Goal: Information Seeking & Learning: Learn about a topic

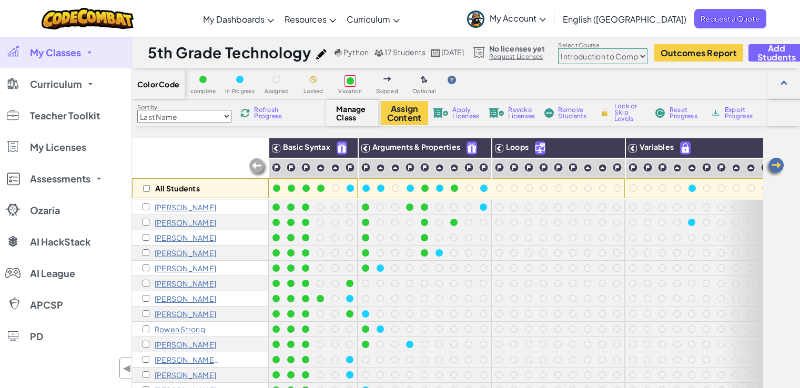
select select "560f1a9f22961295f9427742"
click at [89, 53] on span at bounding box center [89, 53] width 4 height 2
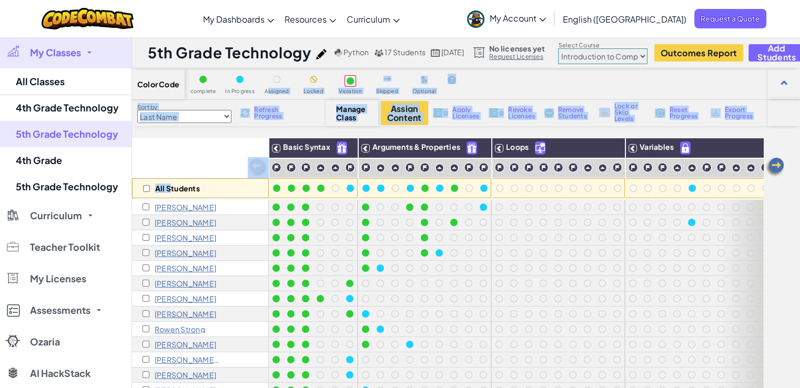
drag, startPoint x: 170, startPoint y: 146, endPoint x: 265, endPoint y: 101, distance: 104.9
click at [265, 101] on div "Color Code complete In Progress Assigned Locked Violation Skipped Optional Sort…" at bounding box center [466, 276] width 668 height 416
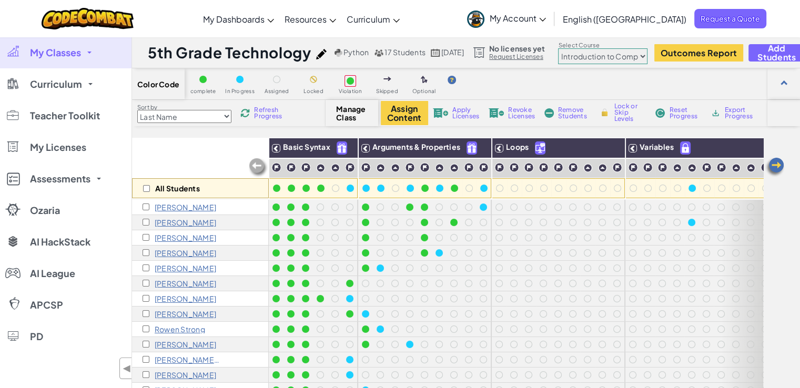
click at [240, 112] on div "Refresh Progress" at bounding box center [263, 112] width 50 height 7
click at [343, 150] on img at bounding box center [346, 148] width 18 height 16
checkbox input "true"
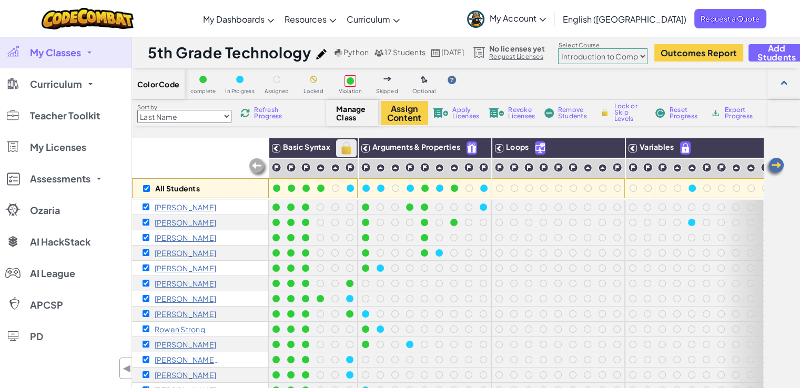
checkbox input "true"
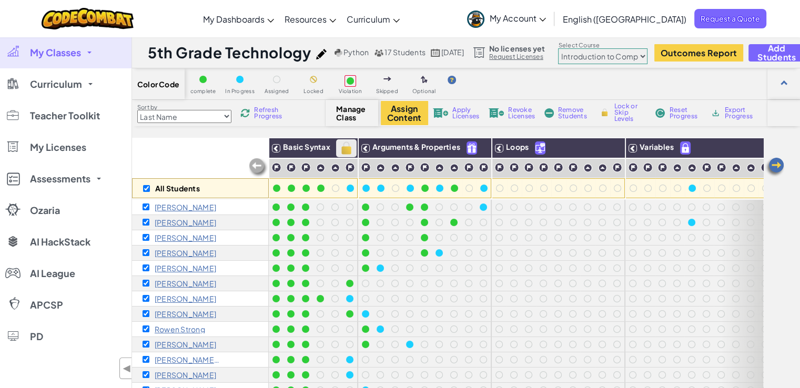
checkbox input "true"
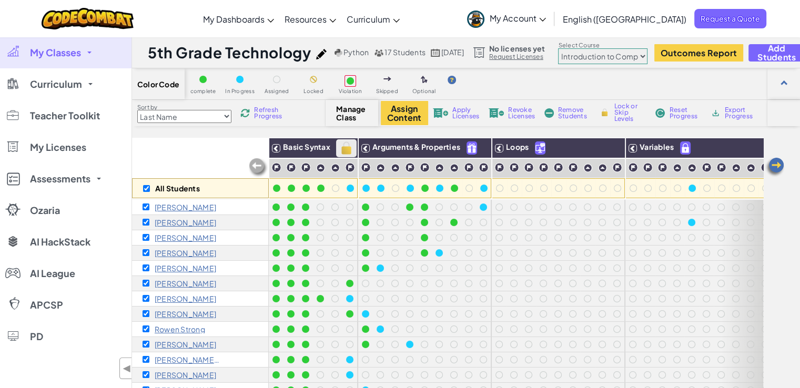
checkbox input "true"
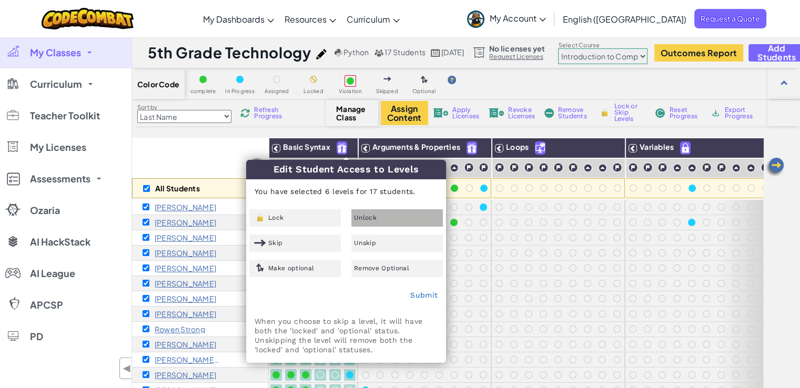
click at [365, 221] on div "Unlock" at bounding box center [396, 217] width 91 height 17
click at [422, 299] on link "Submit" at bounding box center [423, 295] width 27 height 8
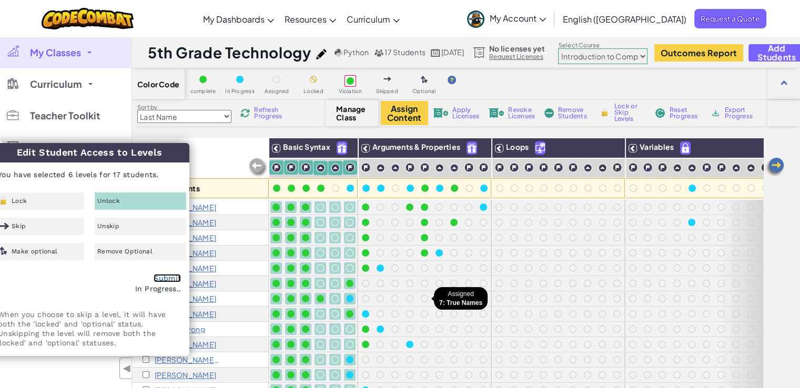
checkbox input "false"
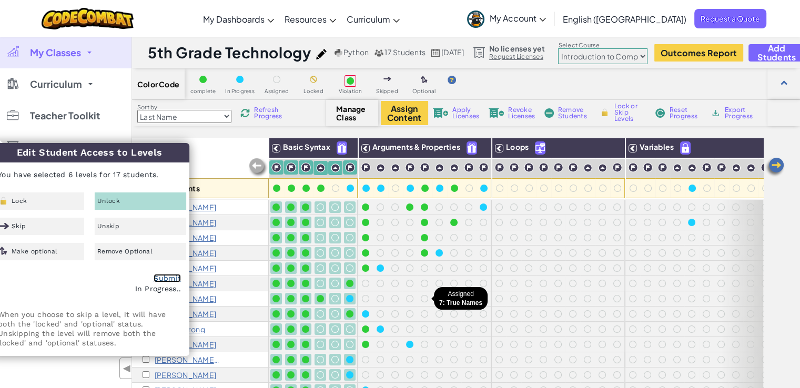
checkbox input "false"
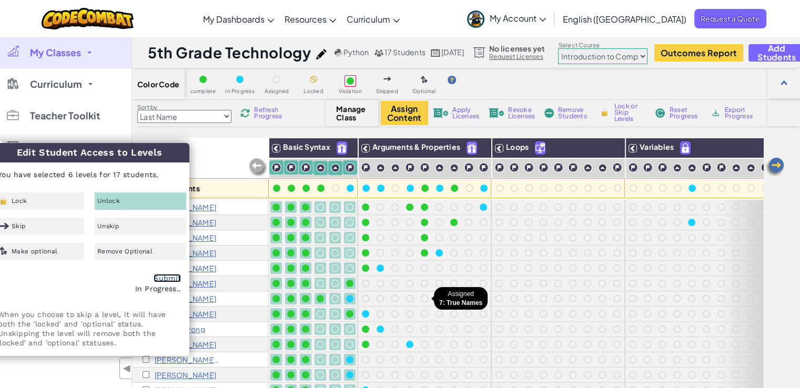
checkbox input "false"
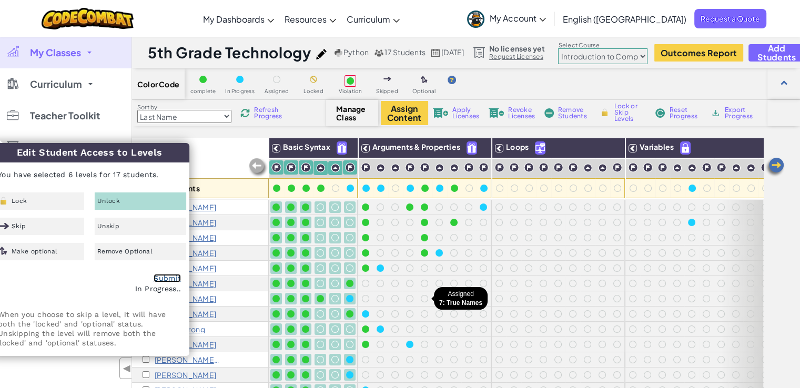
checkbox input "false"
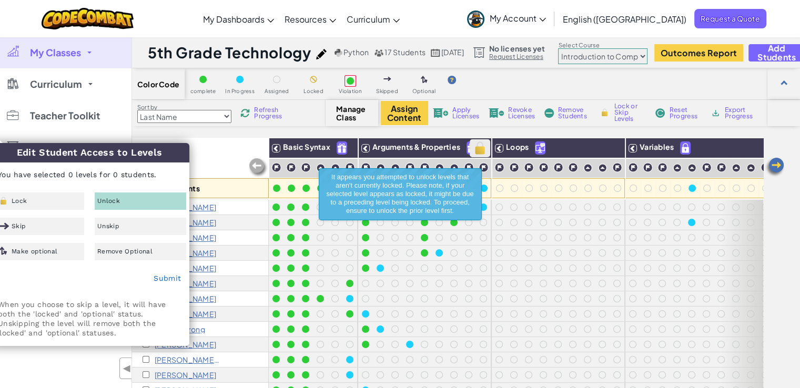
click at [484, 141] on img at bounding box center [480, 148] width 18 height 16
checkbox input "false"
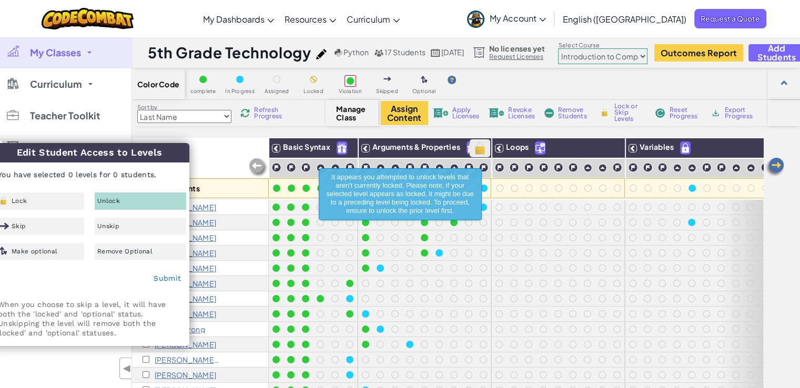
checkbox input "false"
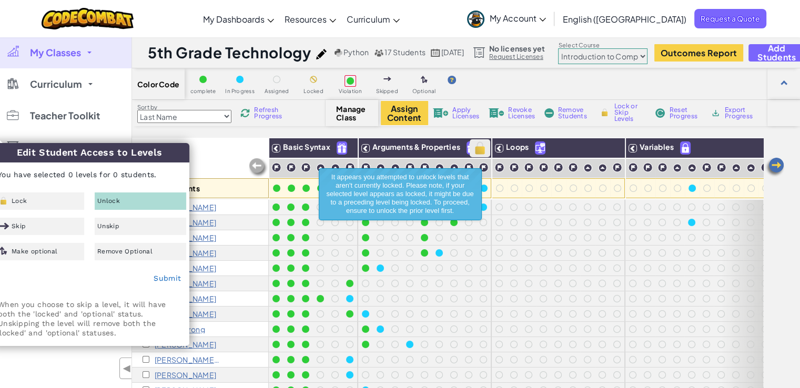
checkbox input "false"
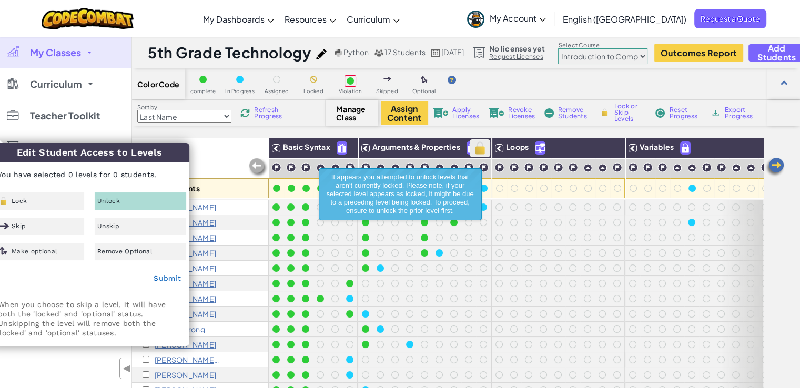
checkbox input "false"
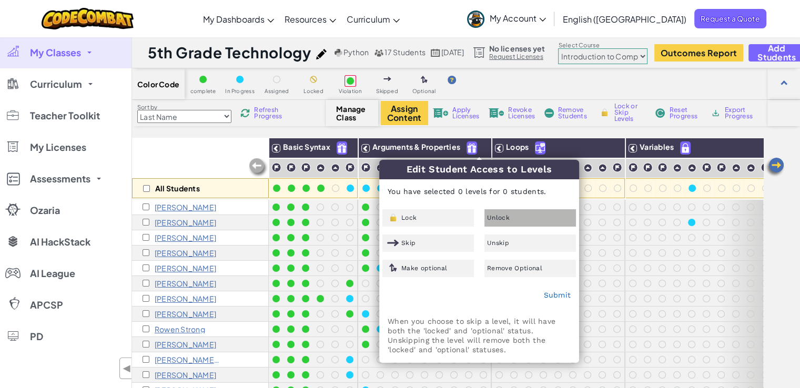
click at [502, 221] on span "Unlock" at bounding box center [498, 218] width 23 height 6
click at [554, 293] on link "Submit" at bounding box center [556, 295] width 27 height 8
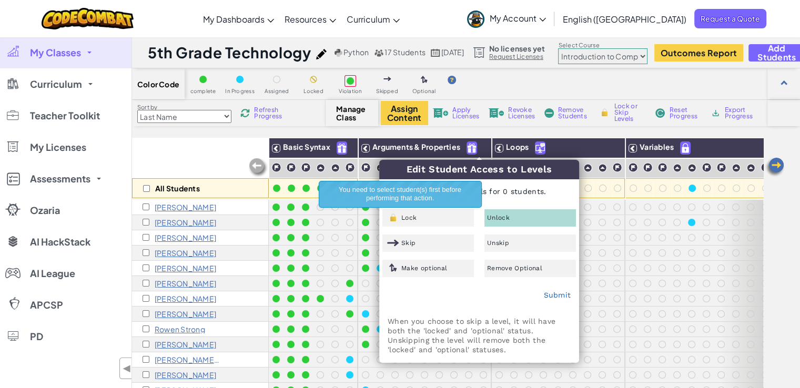
click at [199, 190] on p "All Students" at bounding box center [177, 188] width 45 height 8
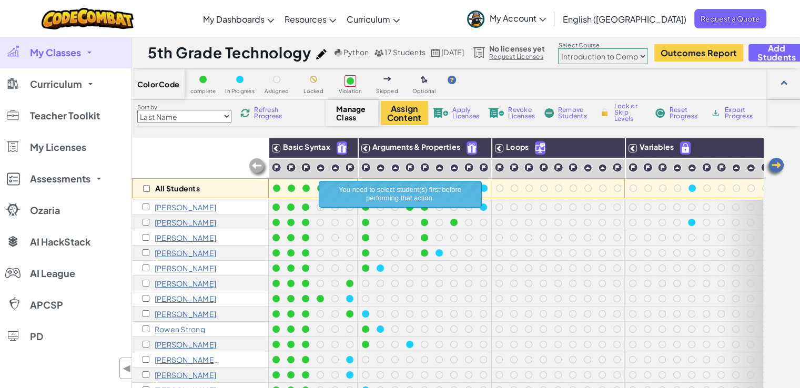
click at [141, 189] on div "All Students" at bounding box center [200, 188] width 137 height 20
click at [146, 187] on input "checkbox" at bounding box center [146, 188] width 7 height 7
checkbox input "true"
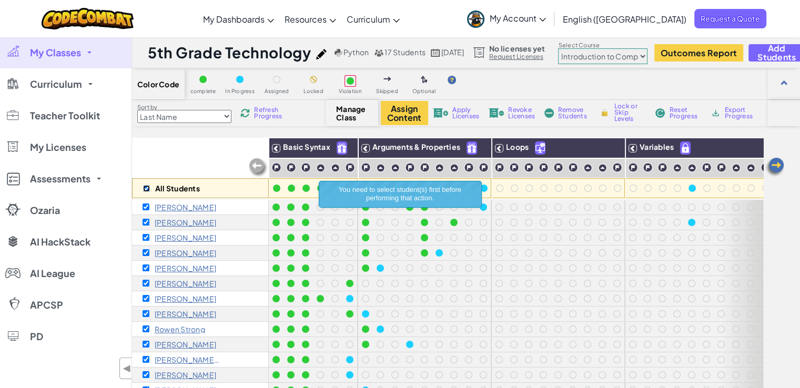
checkbox input "true"
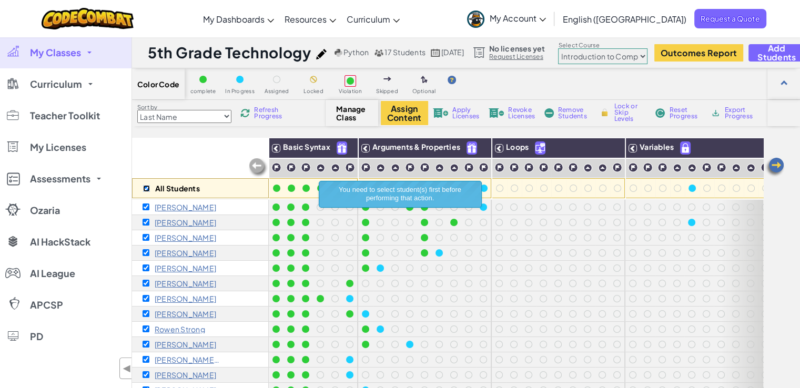
checkbox input "true"
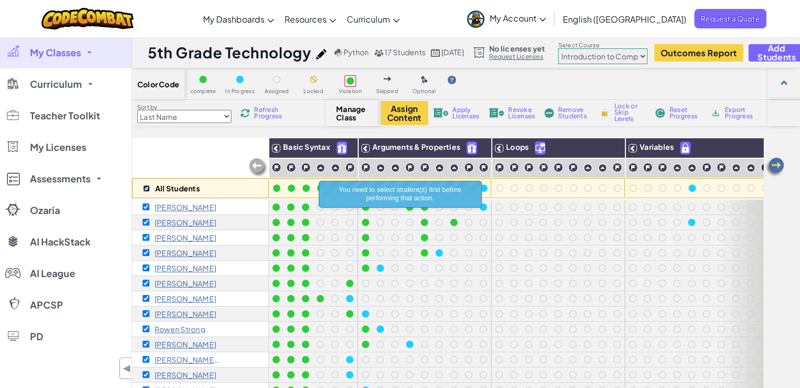
checkbox input "true"
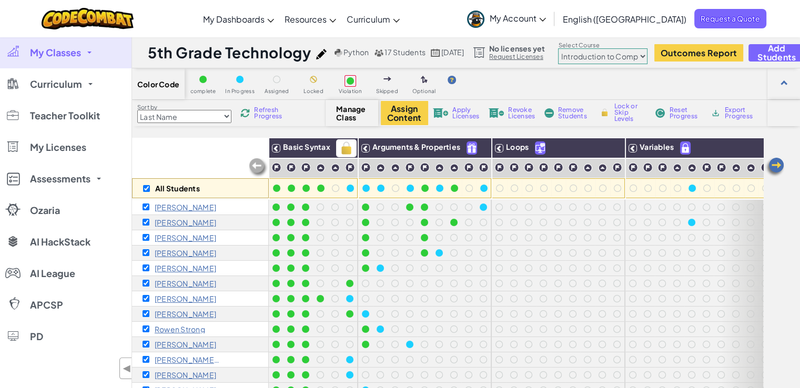
click at [342, 148] on img at bounding box center [346, 148] width 18 height 16
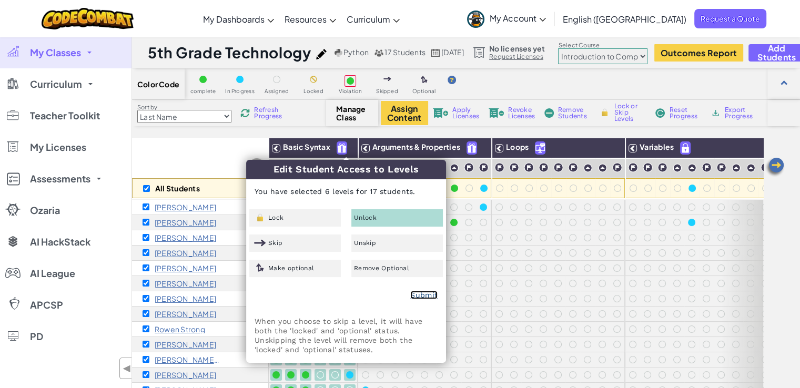
click at [419, 297] on link "Submit" at bounding box center [423, 295] width 27 height 8
checkbox input "false"
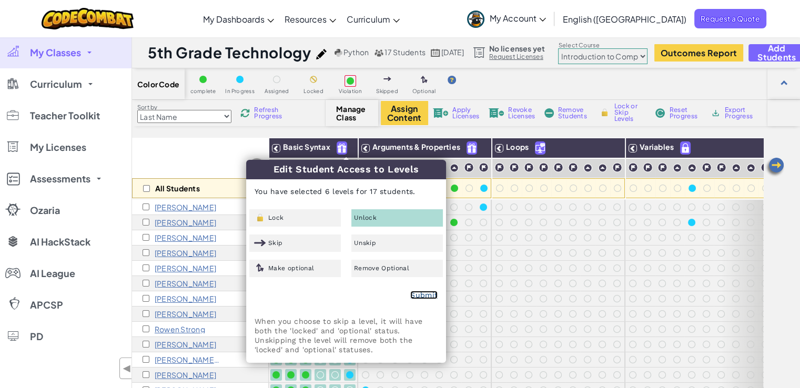
checkbox input "false"
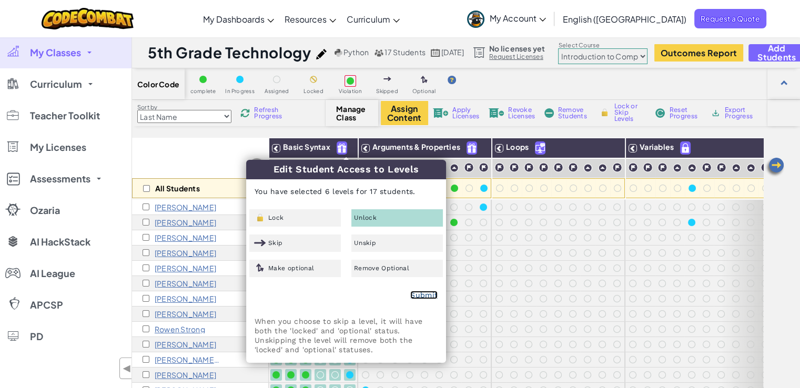
checkbox input "false"
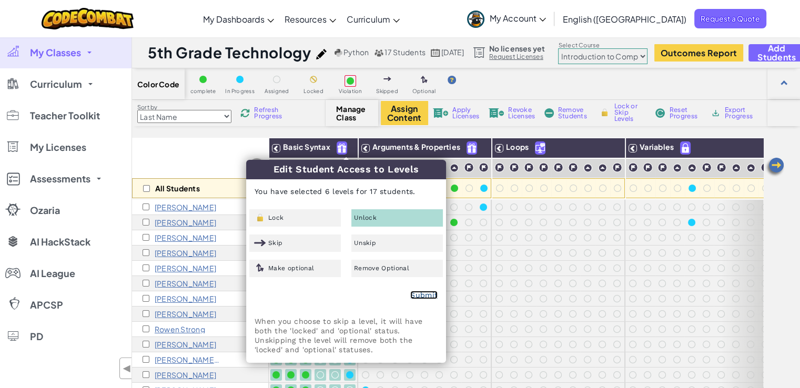
checkbox input "false"
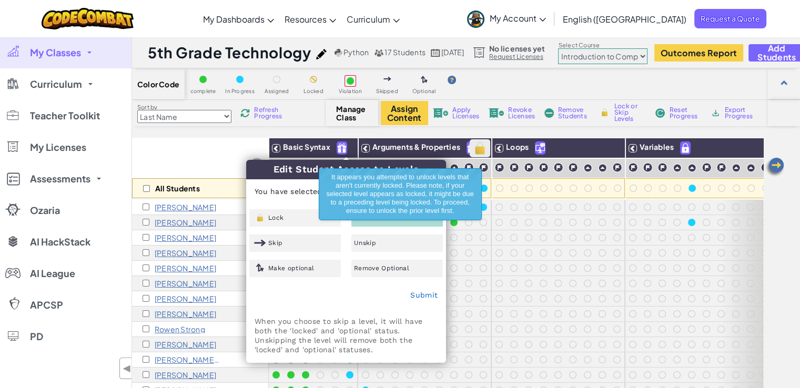
click at [477, 146] on img at bounding box center [480, 148] width 18 height 16
checkbox input "true"
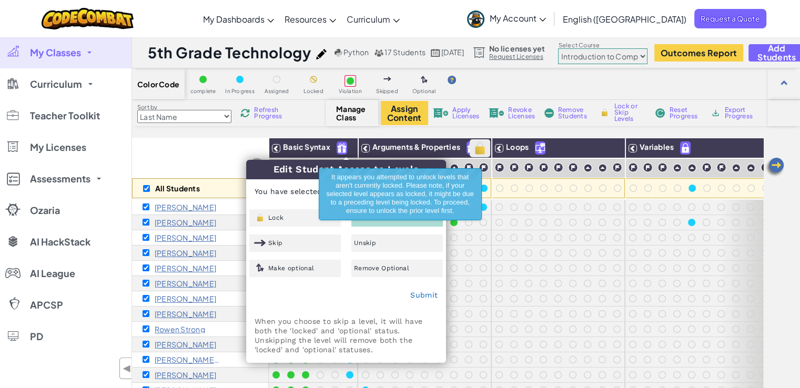
checkbox input "true"
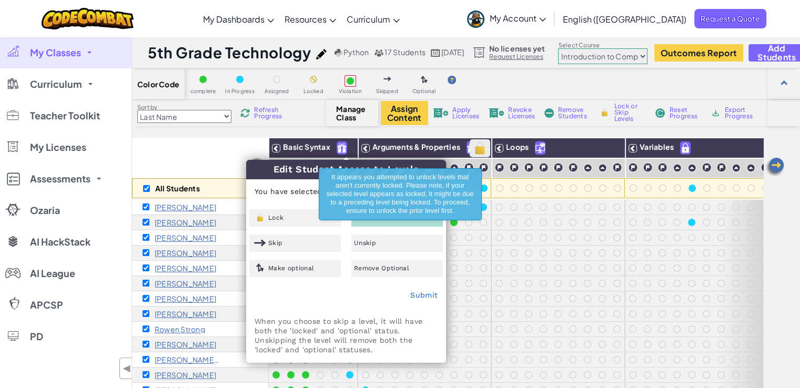
checkbox input "true"
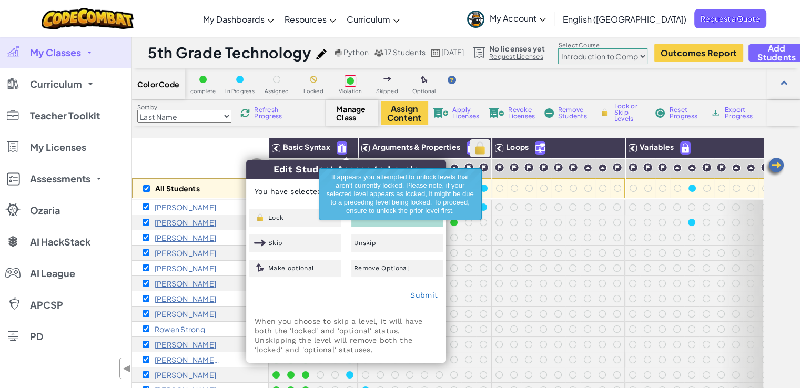
checkbox input "true"
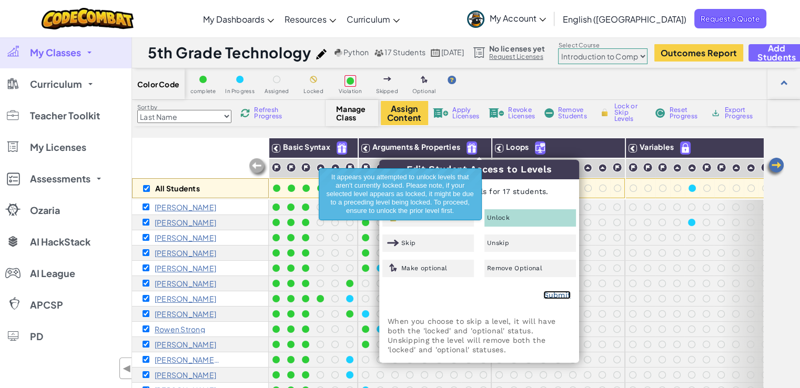
click at [554, 299] on link "Submit" at bounding box center [556, 295] width 27 height 8
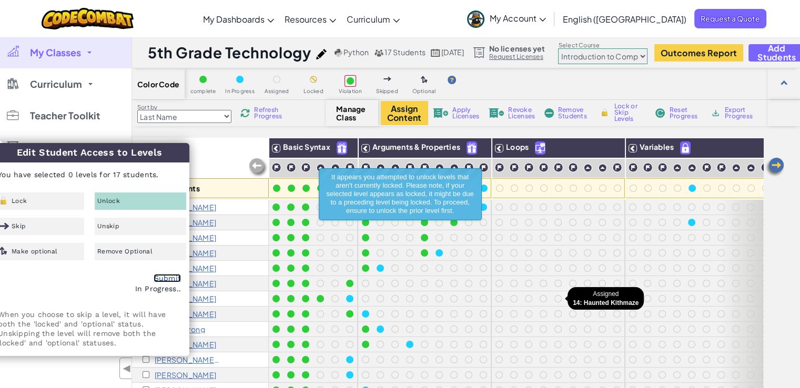
checkbox input "false"
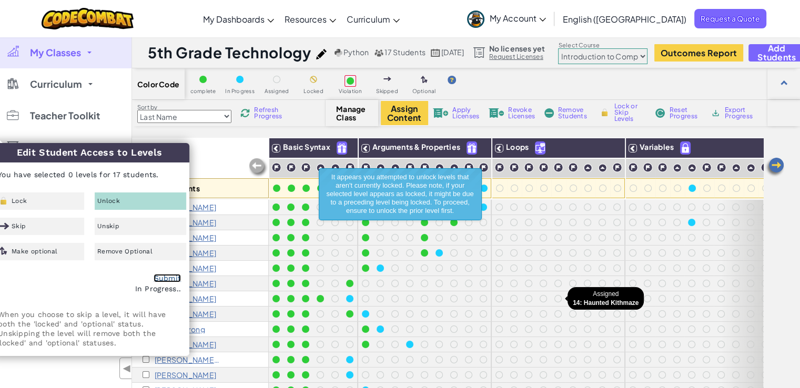
checkbox input "false"
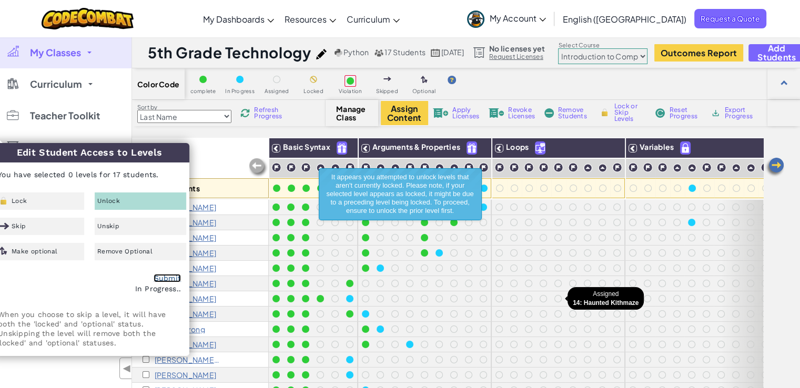
checkbox input "false"
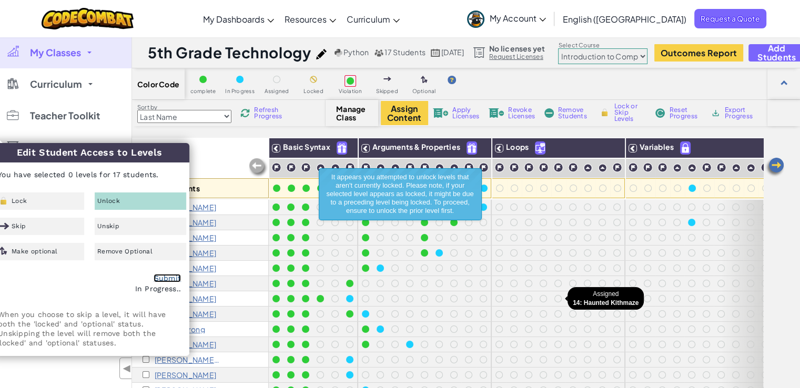
checkbox input "false"
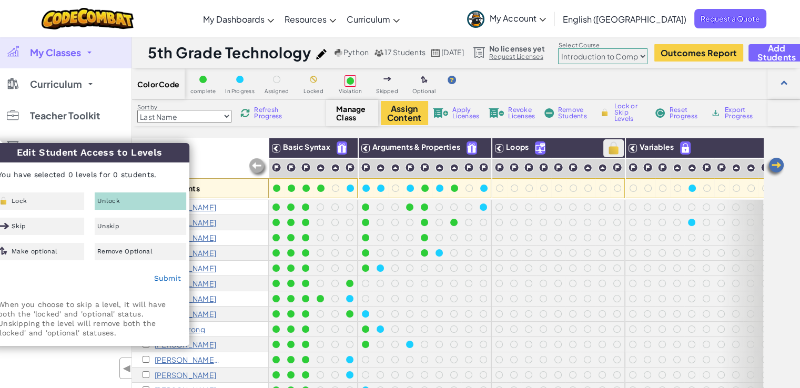
click at [613, 150] on img at bounding box center [613, 148] width 18 height 16
checkbox input "false"
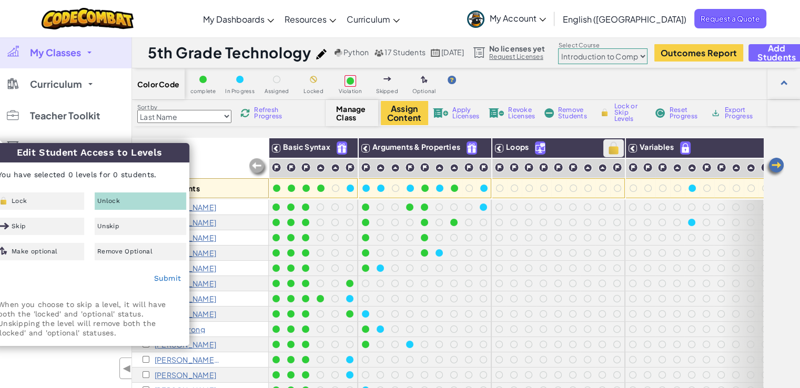
checkbox input "false"
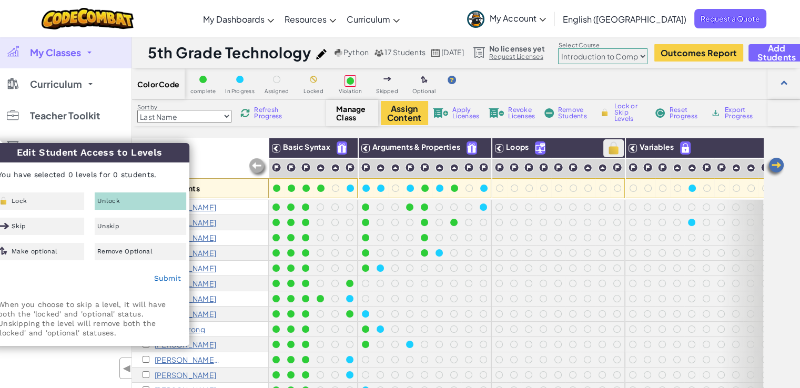
checkbox input "false"
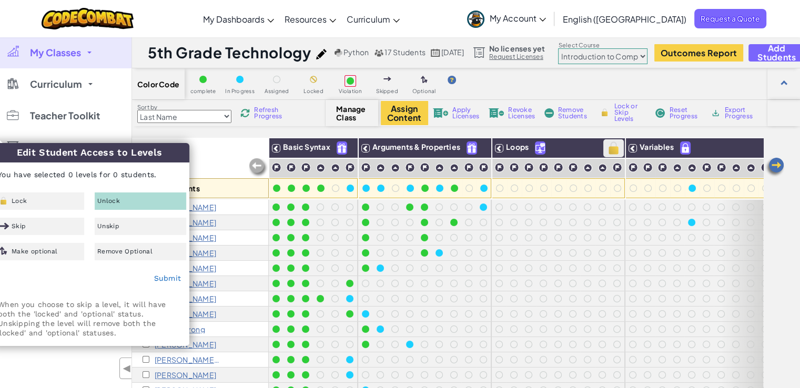
checkbox input "false"
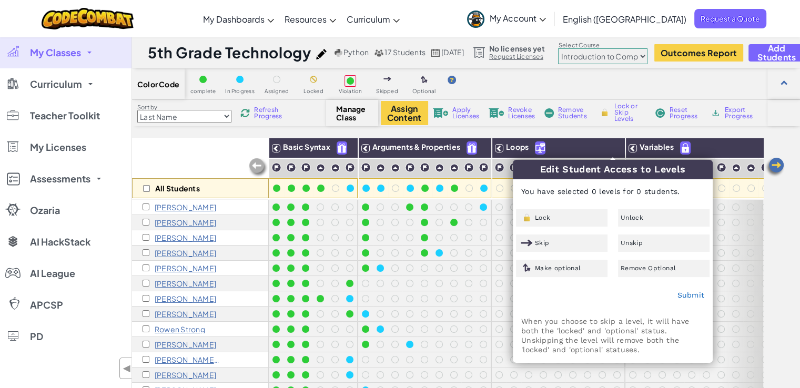
click at [545, 285] on div "Submit" at bounding box center [612, 295] width 199 height 26
click at [238, 123] on div "Sort by Last Name first Name Progress (High to Low) Progress (Low to Hight) Ref…" at bounding box center [229, 113] width 194 height 20
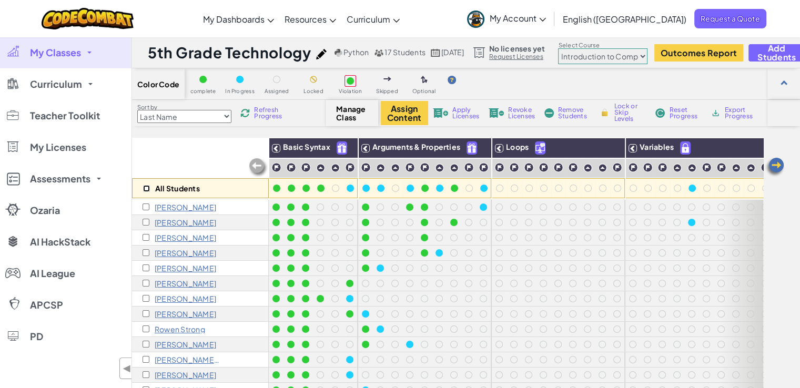
click at [146, 186] on input "checkbox" at bounding box center [146, 188] width 7 height 7
checkbox input "true"
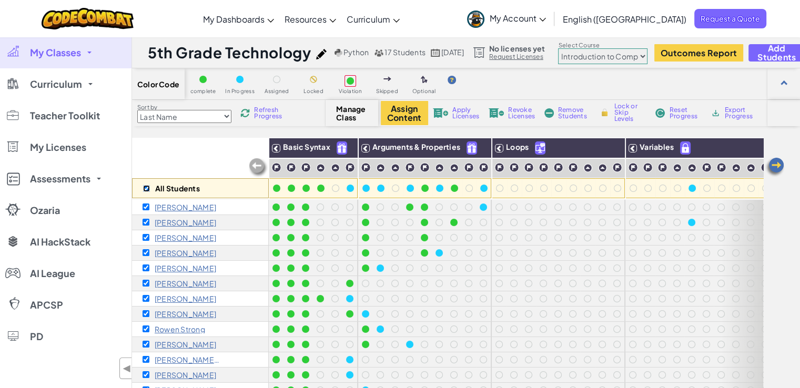
checkbox input "true"
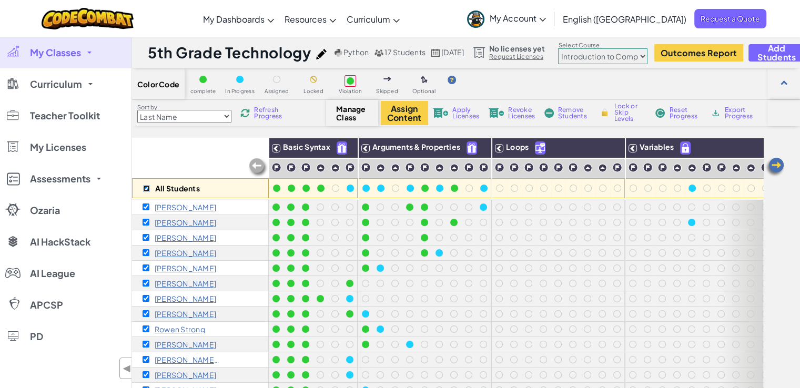
checkbox input "true"
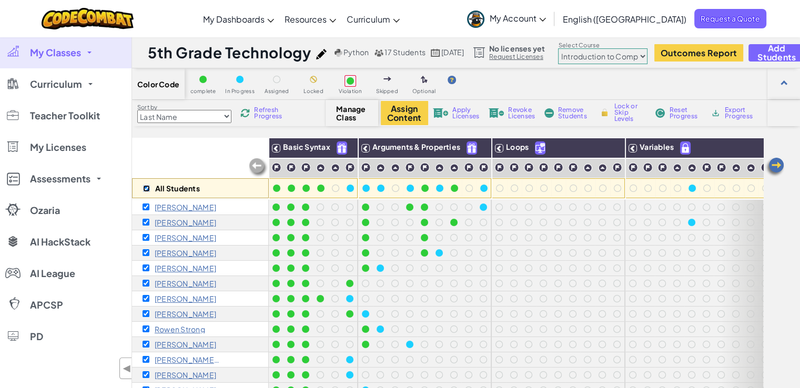
checkbox input "true"
click at [472, 149] on img at bounding box center [480, 148] width 18 height 16
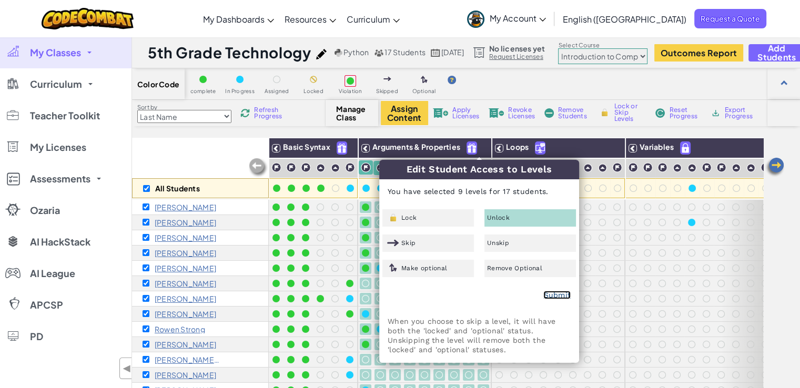
click at [554, 294] on link "Submit" at bounding box center [556, 295] width 27 height 8
checkbox input "false"
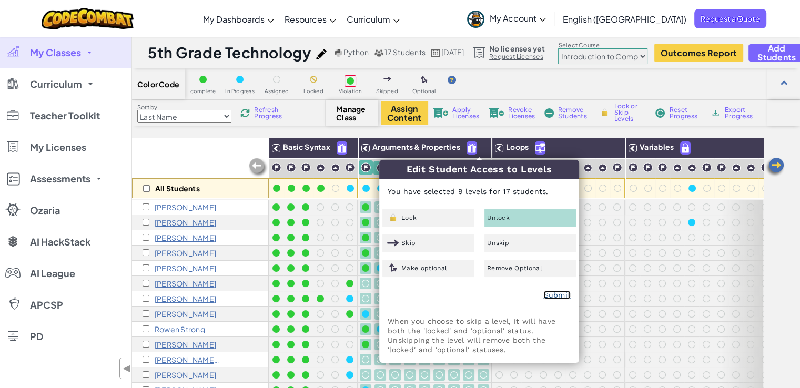
checkbox input "false"
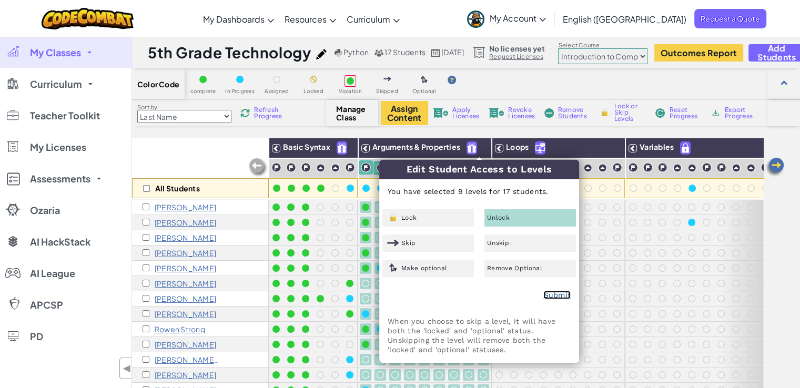
checkbox input "false"
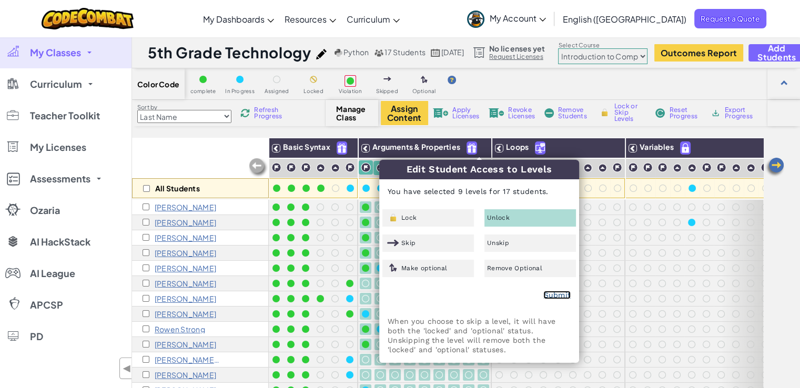
checkbox input "false"
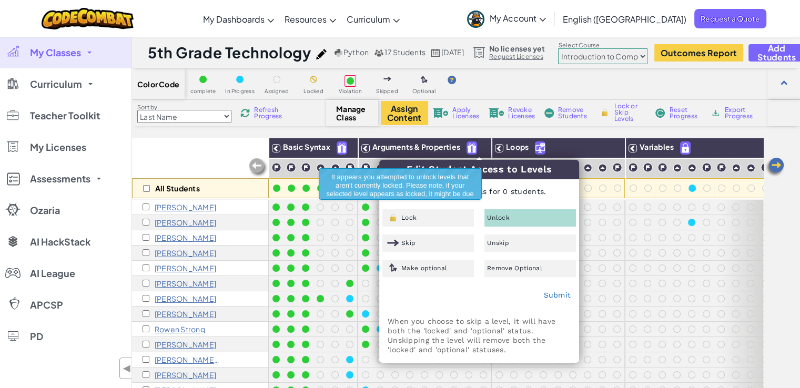
click at [517, 293] on div "Submit" at bounding box center [479, 295] width 199 height 26
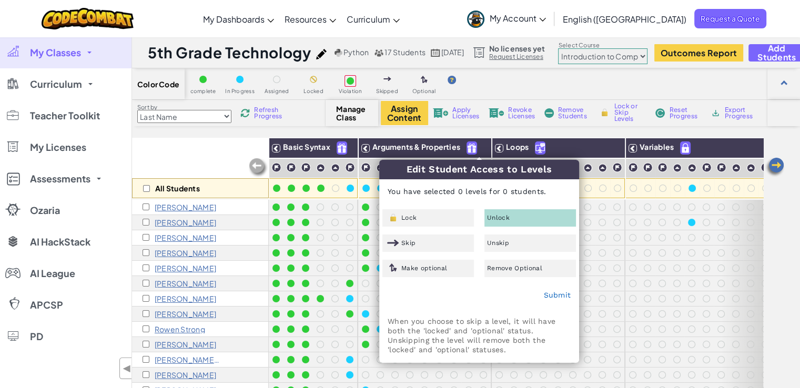
click at [178, 138] on div "All Students" at bounding box center [200, 168] width 137 height 61
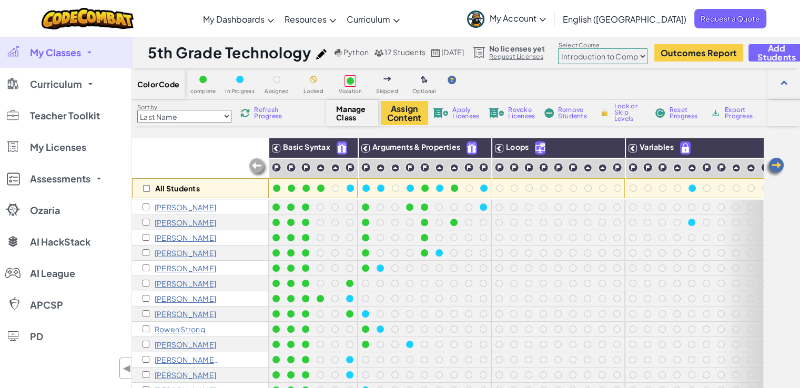
click at [466, 110] on span "Apply Licenses" at bounding box center [465, 113] width 27 height 13
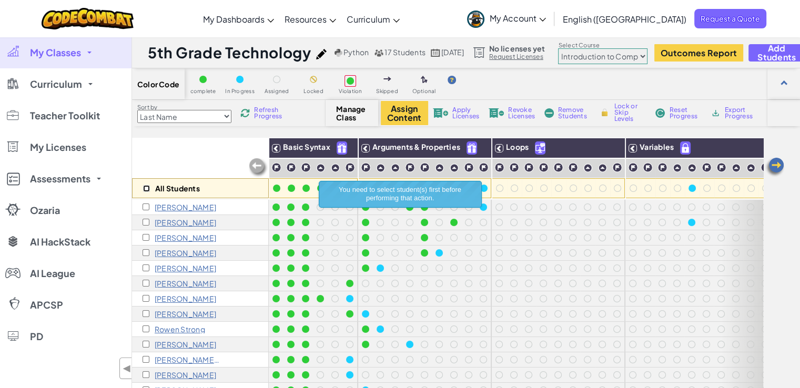
click at [144, 189] on input "checkbox" at bounding box center [146, 188] width 7 height 7
checkbox input "true"
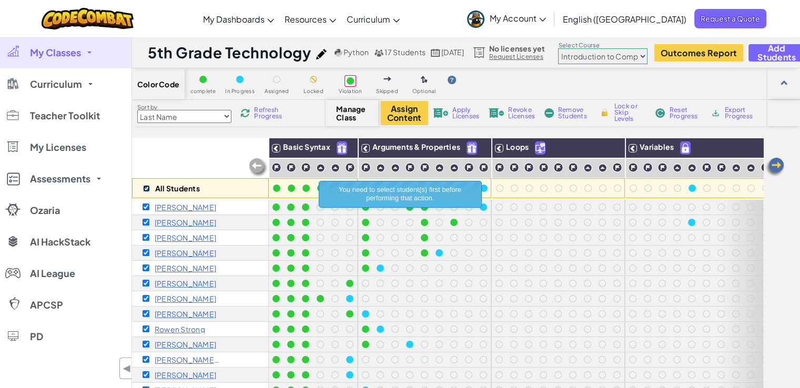
checkbox input "true"
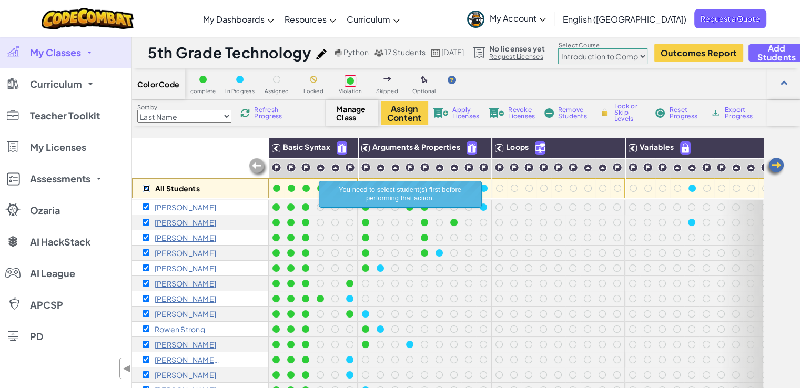
checkbox input "true"
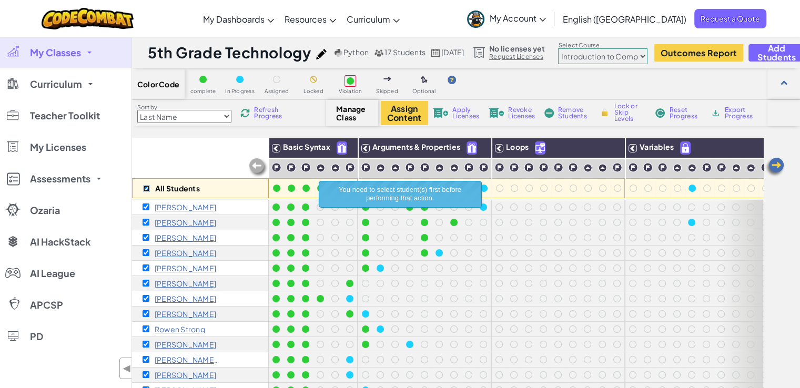
checkbox input "true"
click at [458, 108] on span "Apply Licenses" at bounding box center [465, 113] width 27 height 13
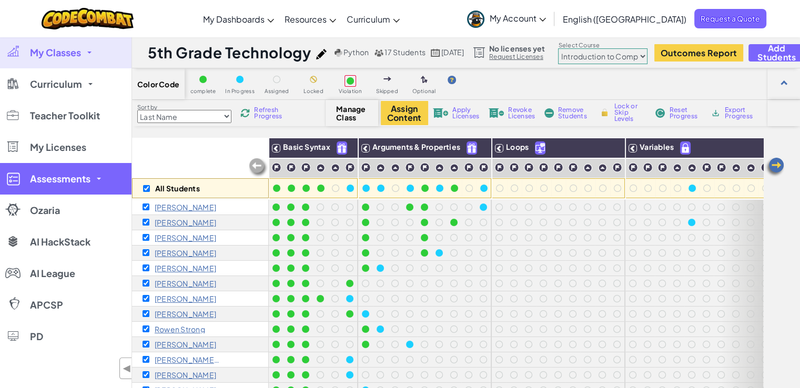
click at [58, 170] on link "Assessments" at bounding box center [65, 179] width 131 height 32
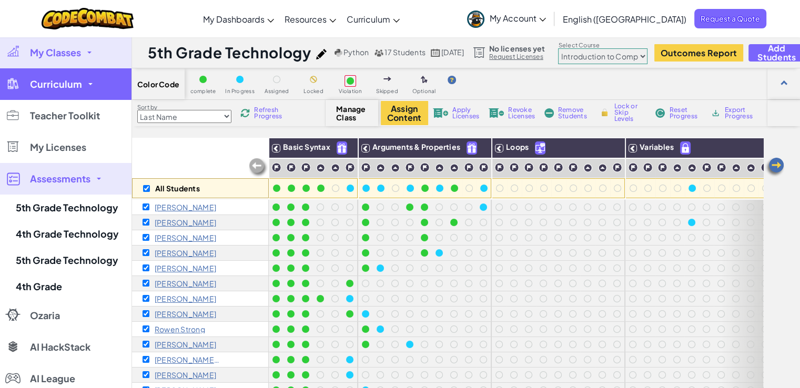
click at [59, 91] on link "Curriculum" at bounding box center [65, 84] width 131 height 32
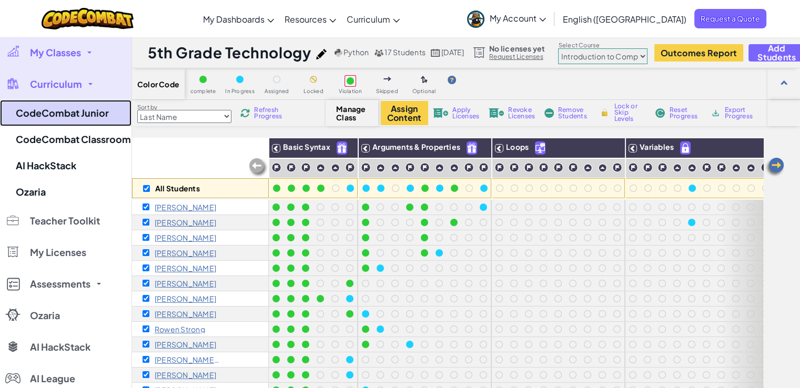
click at [61, 118] on link "CodeCombat Junior" at bounding box center [65, 113] width 131 height 26
checkbox input "false"
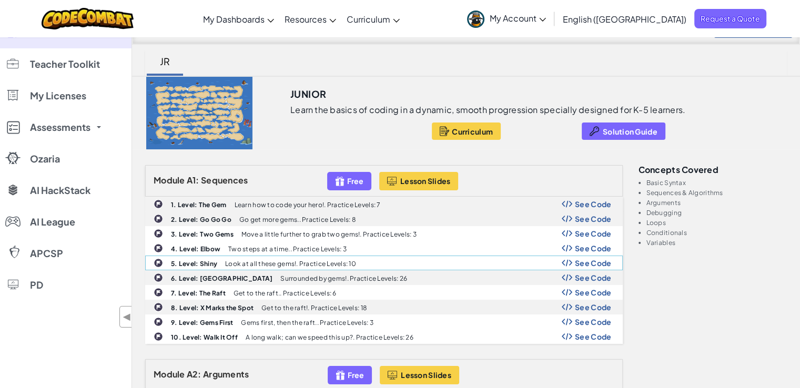
scroll to position [54, 0]
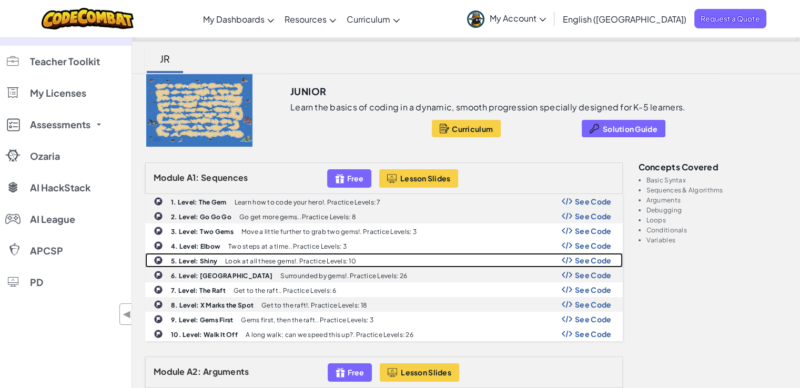
click at [597, 261] on span "See Code" at bounding box center [593, 260] width 37 height 8
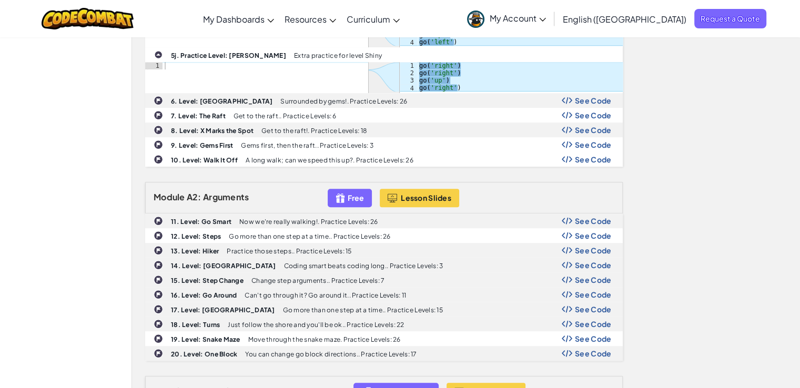
scroll to position [717, 0]
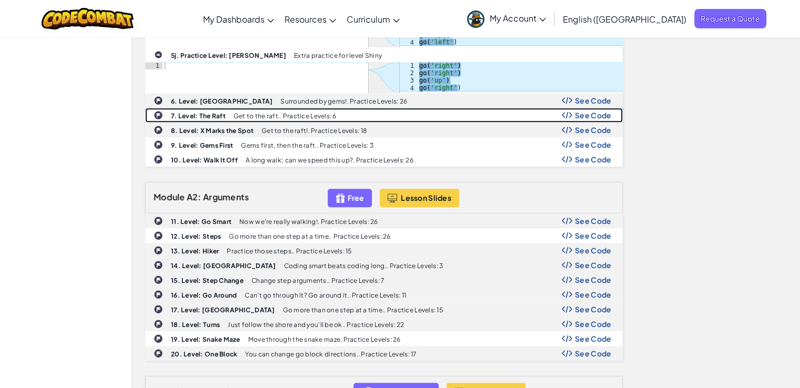
click at [574, 111] on div "See Code" at bounding box center [587, 115] width 50 height 8
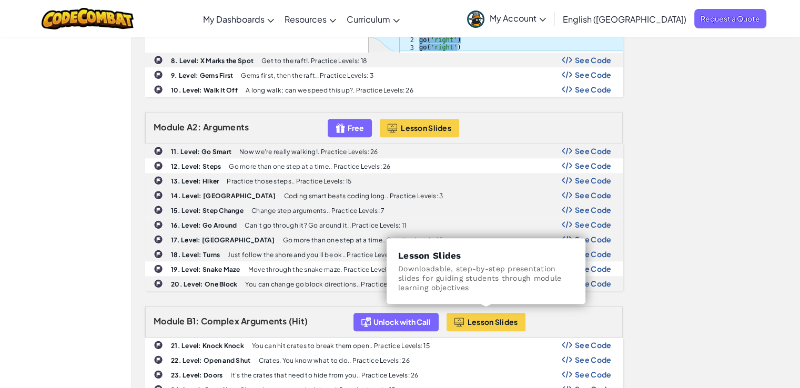
scroll to position [1041, 0]
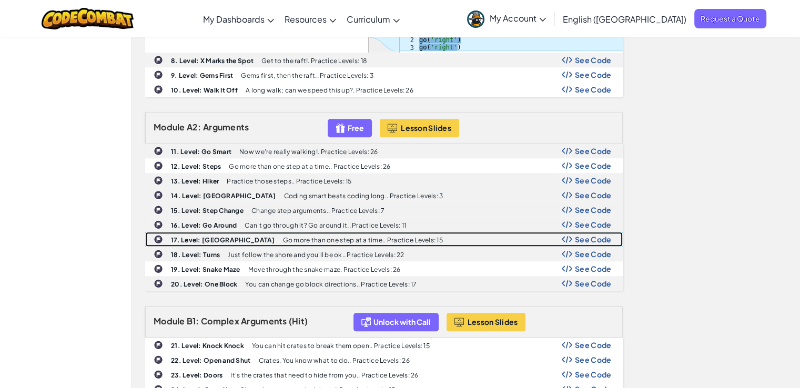
click at [591, 235] on span "See Code" at bounding box center [593, 239] width 37 height 8
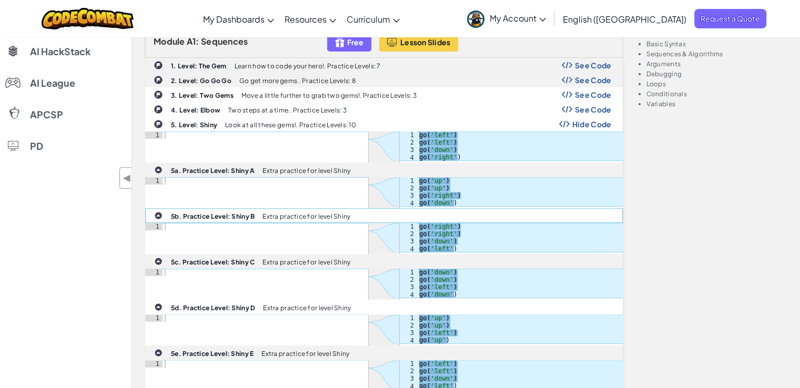
scroll to position [0, 0]
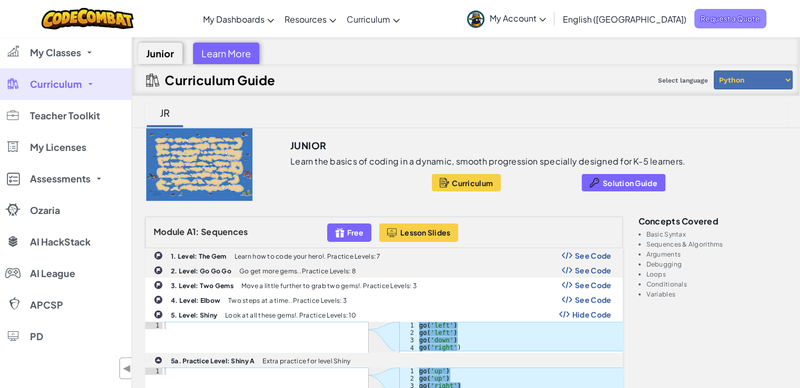
click at [731, 23] on span "Request a Quote" at bounding box center [730, 18] width 72 height 19
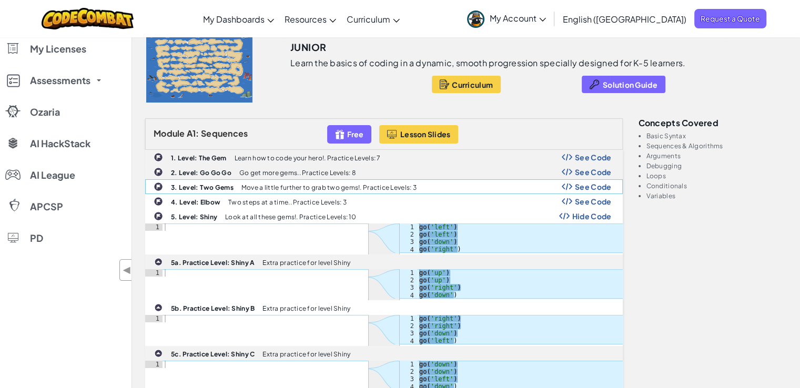
scroll to position [99, 0]
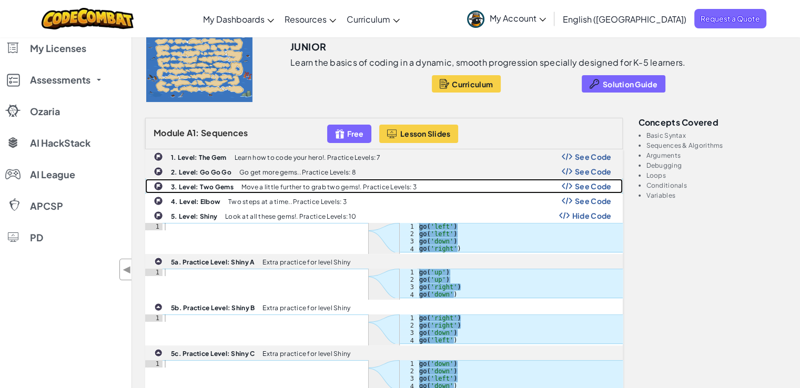
click at [304, 184] on p "Move a little further to grab two gems!. Practice Levels: 3" at bounding box center [328, 187] width 175 height 7
click at [588, 183] on span "See Code" at bounding box center [593, 186] width 37 height 8
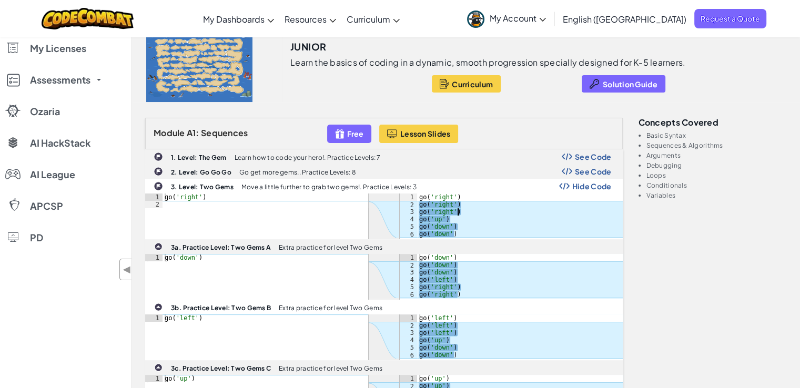
click at [473, 211] on div "go ( 'right' ) go ( 'right' ) go ( 'right' ) go ( 'up' ) go ( 'down' ) go ( 'do…" at bounding box center [520, 223] width 206 height 59
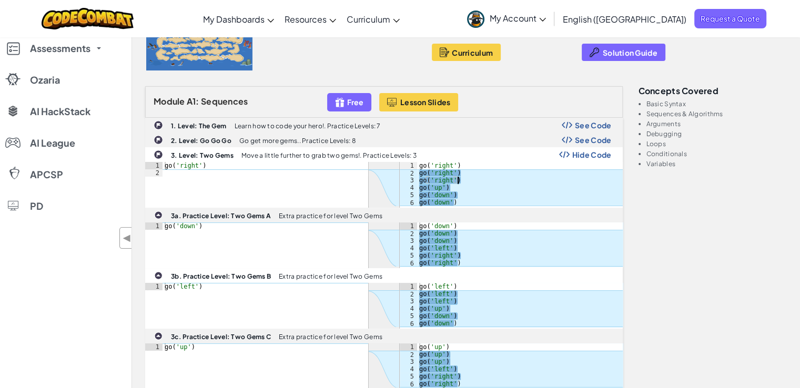
scroll to position [133, 0]
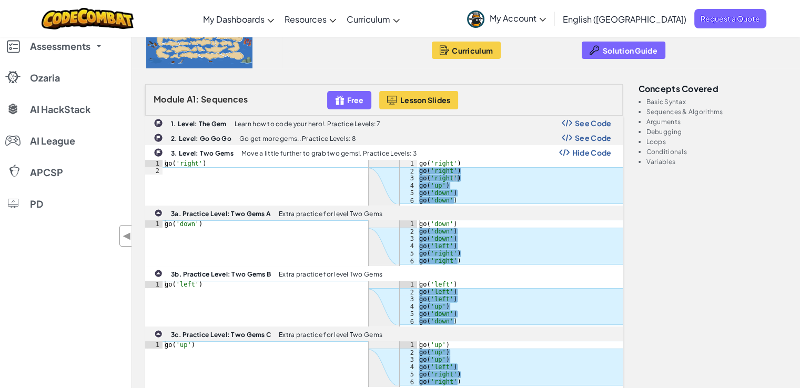
click at [541, 251] on div "go ( 'down' ) go ( 'down' ) go ( 'down' ) go ( 'left' ) go ( 'right' ) go ( 'ri…" at bounding box center [520, 249] width 206 height 59
